Goal: Task Accomplishment & Management: Use online tool/utility

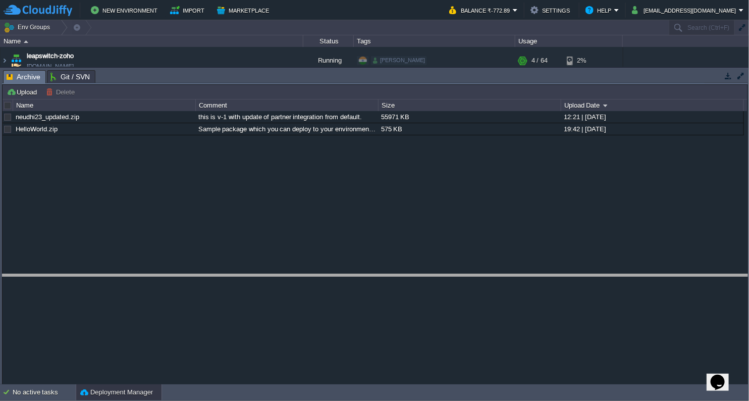
drag, startPoint x: 368, startPoint y: 80, endPoint x: 381, endPoint y: 285, distance: 204.9
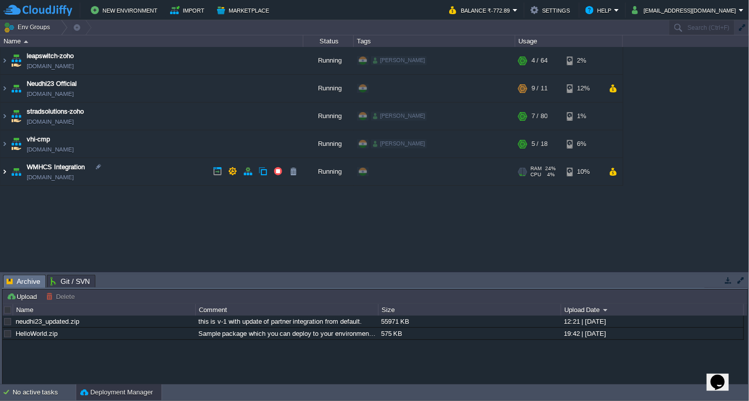
click at [5, 174] on img at bounding box center [5, 171] width 8 height 27
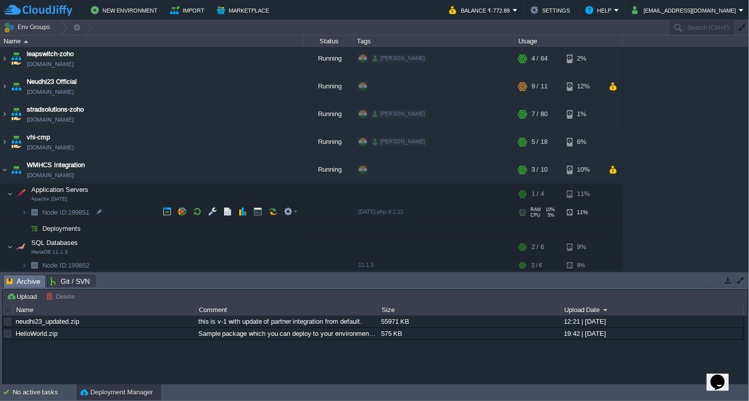
scroll to position [4, 0]
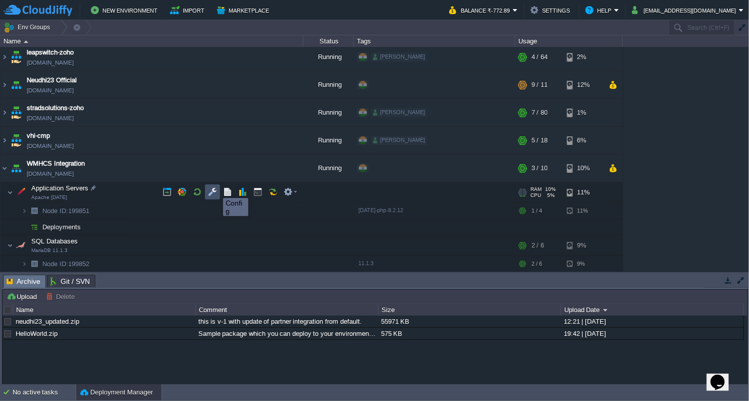
click at [216, 189] on button "button" at bounding box center [212, 191] width 9 height 9
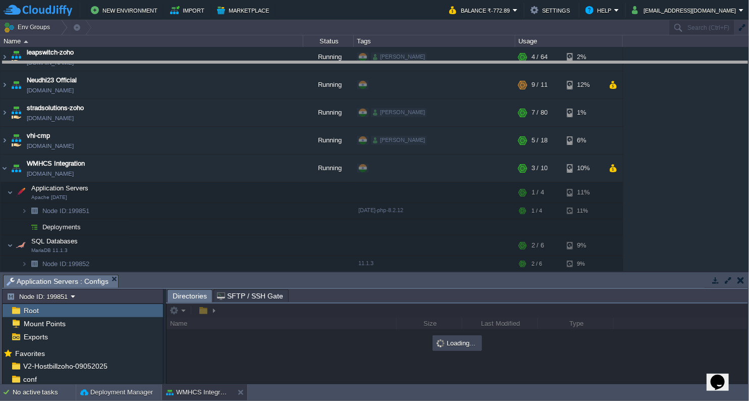
drag, startPoint x: 329, startPoint y: 286, endPoint x: 372, endPoint y: 73, distance: 217.4
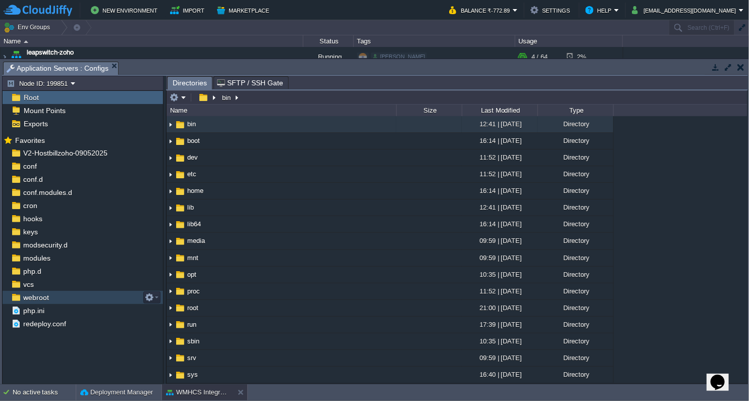
click at [29, 303] on div "webroot" at bounding box center [83, 297] width 161 height 13
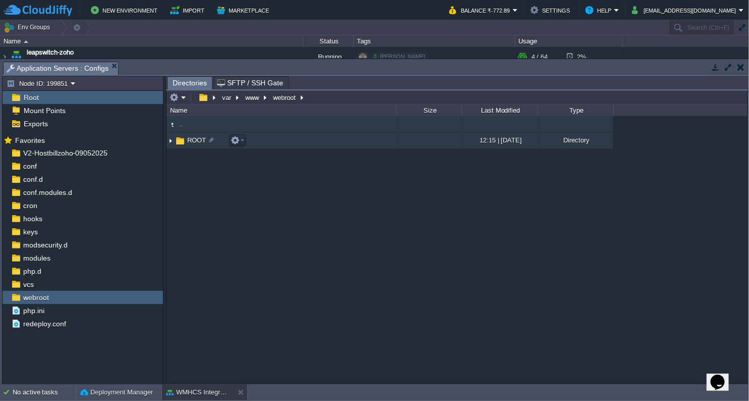
click at [197, 143] on span "ROOT" at bounding box center [197, 140] width 22 height 9
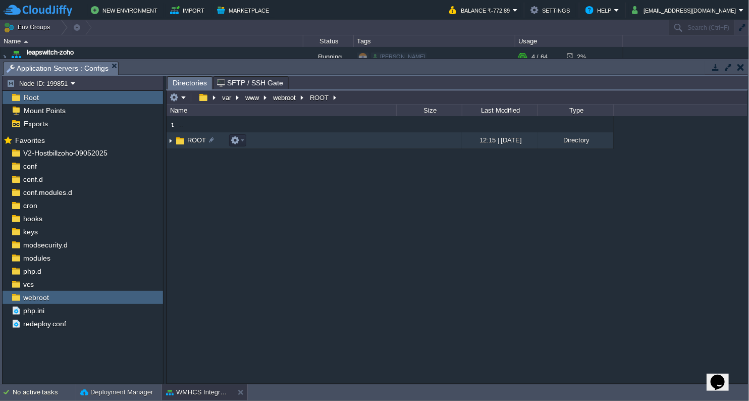
click at [197, 143] on span "ROOT" at bounding box center [197, 140] width 22 height 9
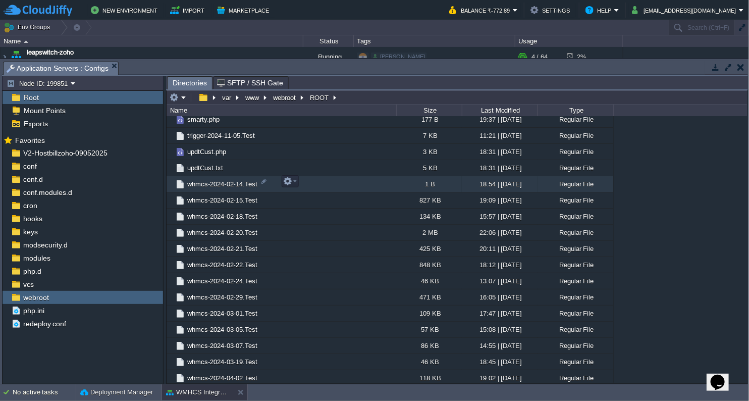
scroll to position [1979, 0]
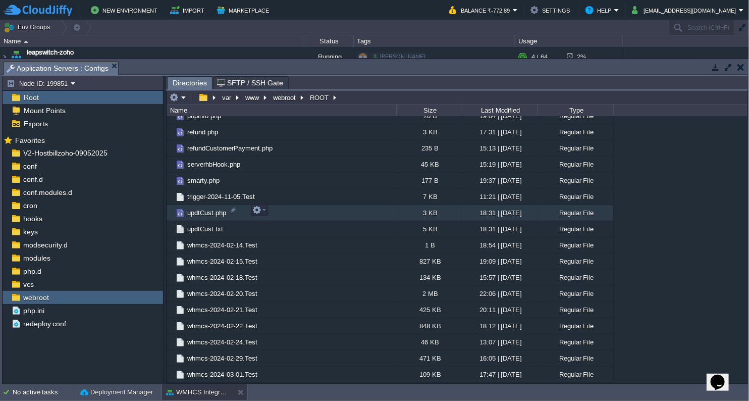
click at [204, 216] on td "updtCust.php" at bounding box center [282, 213] width 230 height 16
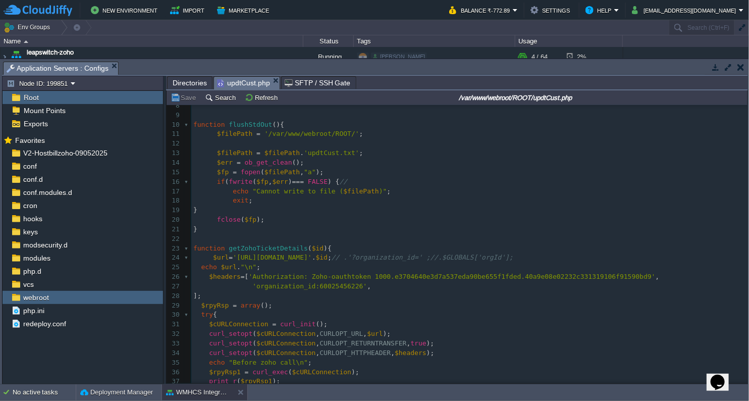
scroll to position [66, 0]
